Goal: Browse casually: Explore the website without a specific task or goal

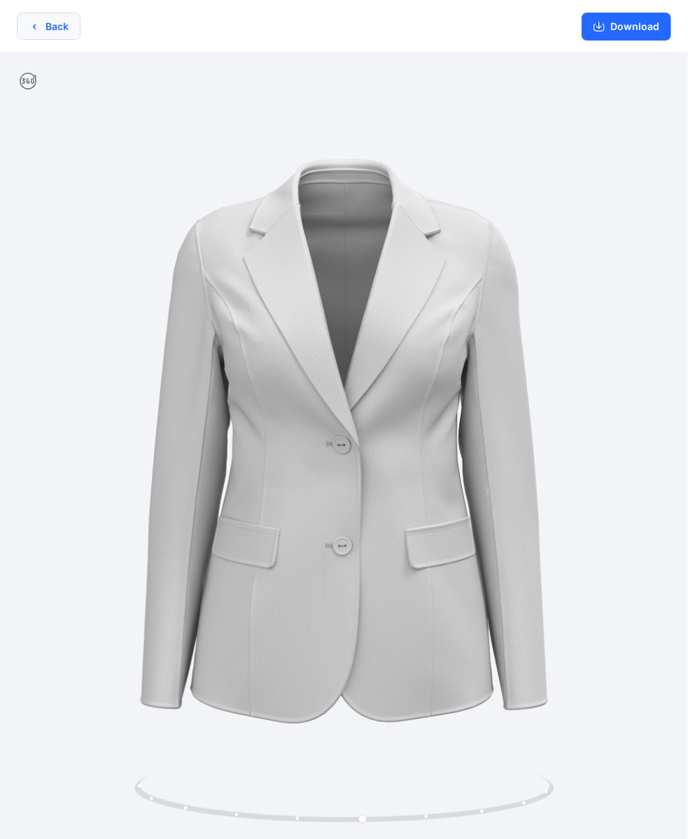
click at [40, 27] on button "Back" at bounding box center [49, 26] width 64 height 27
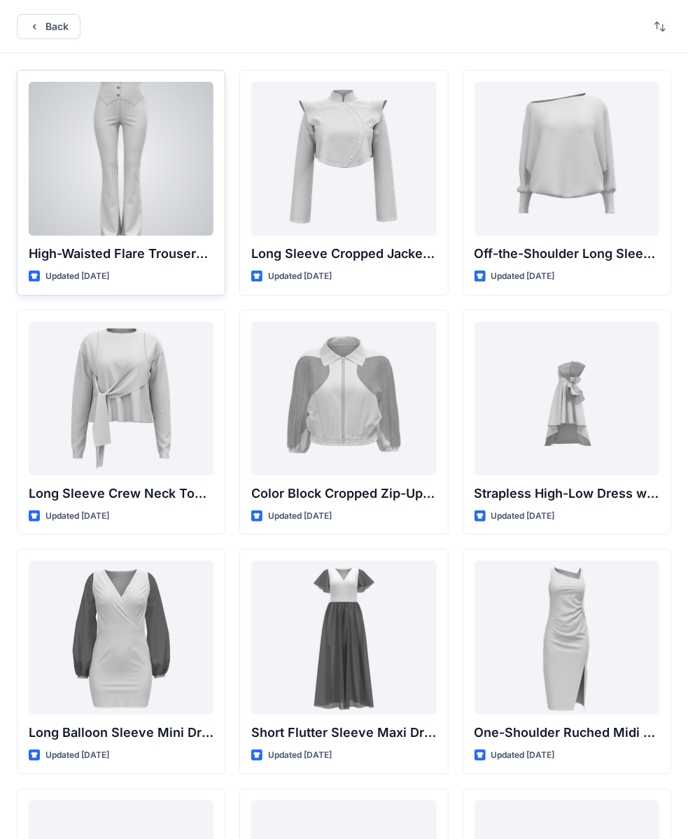
click at [157, 160] on div at bounding box center [121, 159] width 185 height 154
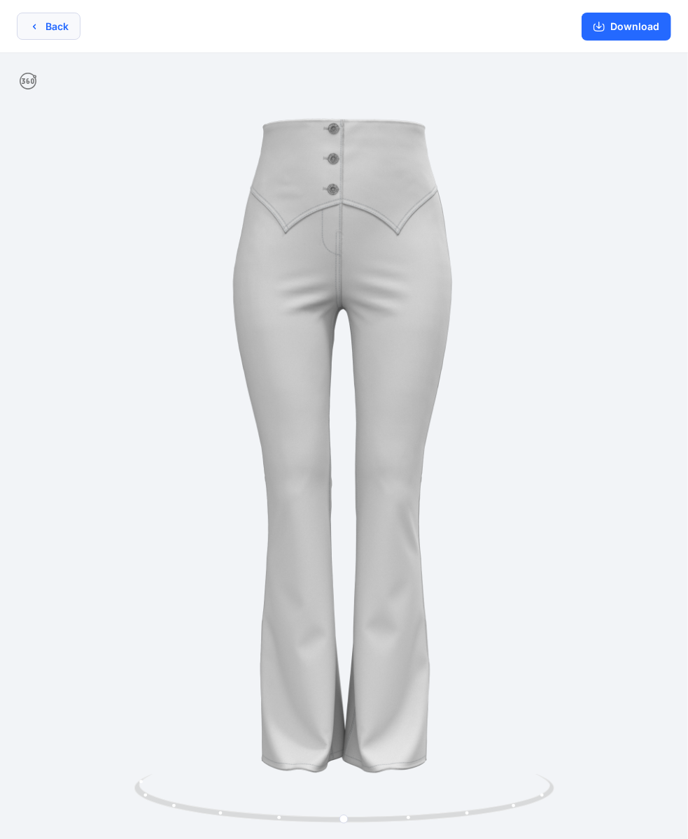
click at [54, 29] on button "Back" at bounding box center [49, 26] width 64 height 27
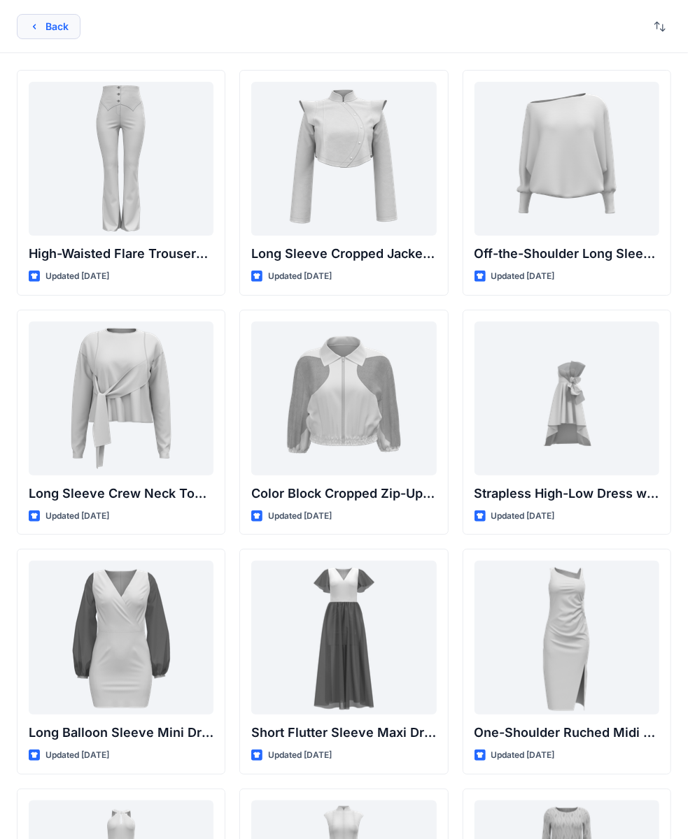
click at [32, 29] on icon "button" at bounding box center [34, 26] width 11 height 11
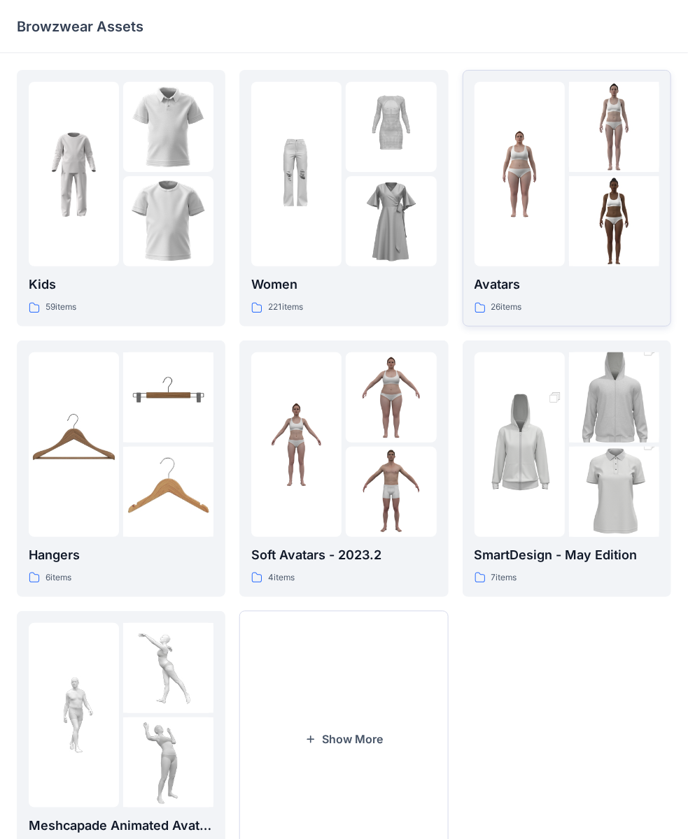
scroll to position [67, 0]
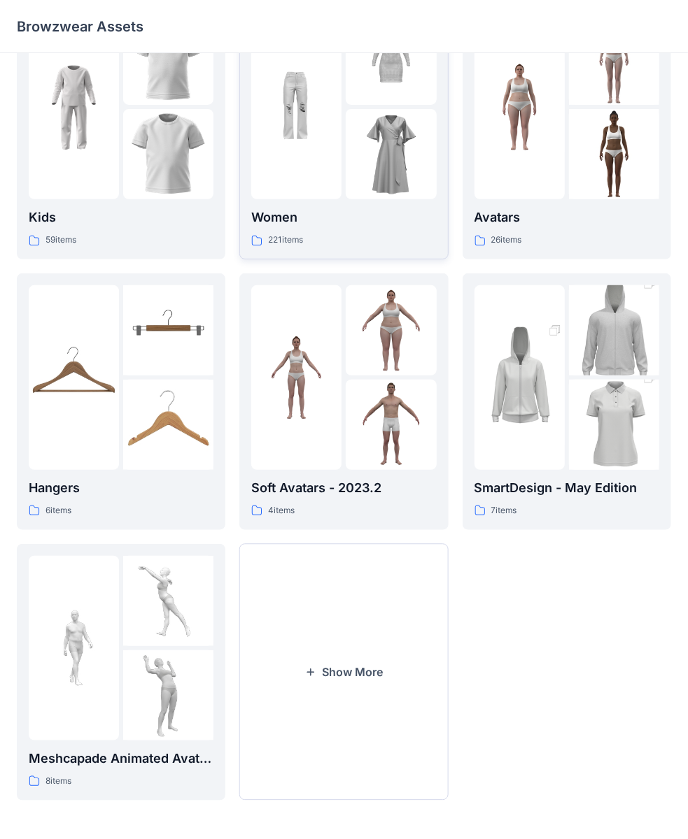
click at [319, 167] on div at bounding box center [296, 107] width 90 height 185
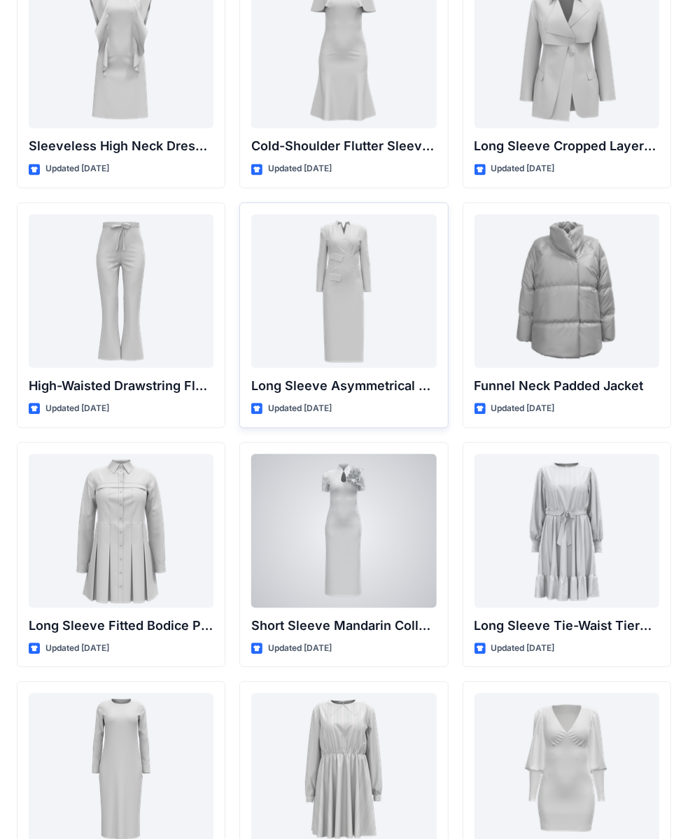
scroll to position [5094, 0]
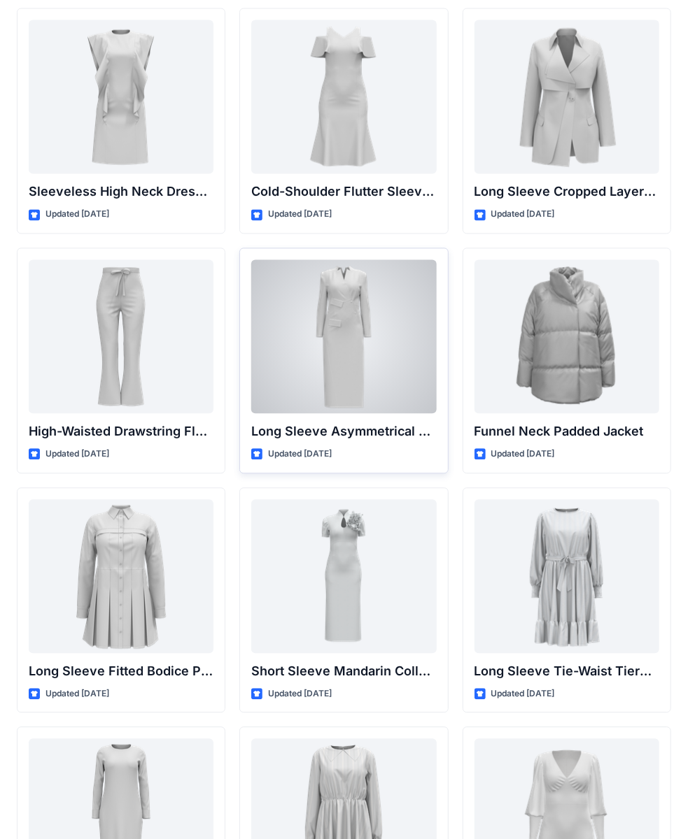
click at [360, 313] on div at bounding box center [343, 337] width 185 height 154
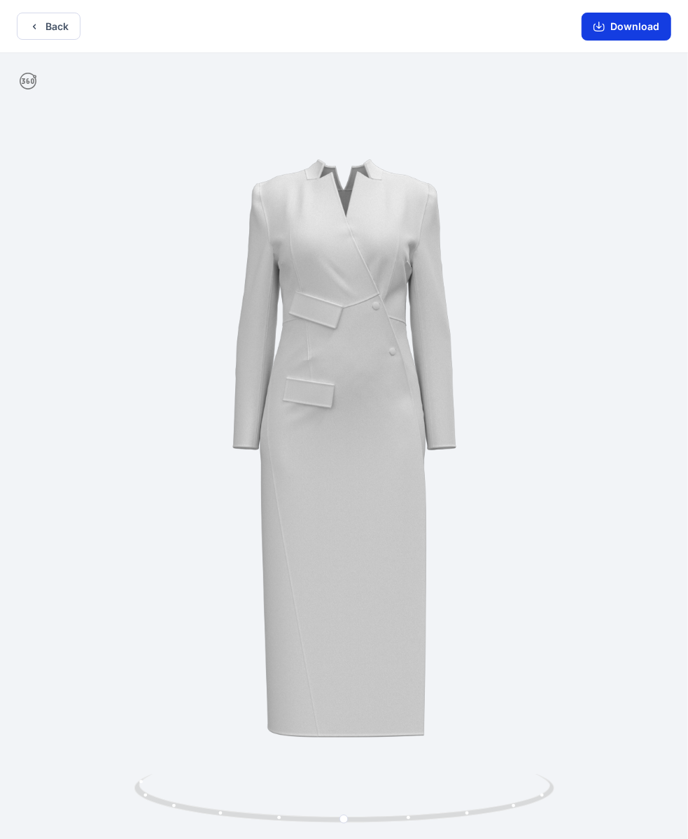
click at [632, 25] on button "Download" at bounding box center [626, 27] width 90 height 28
click at [38, 21] on icon "button" at bounding box center [34, 26] width 11 height 11
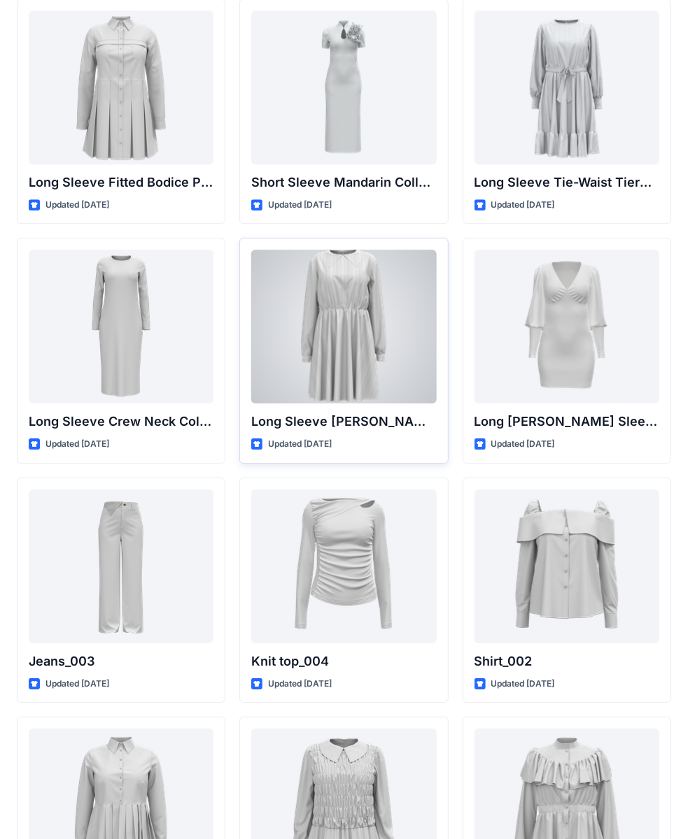
scroll to position [5723, 0]
